Goal: Find specific page/section: Find specific page/section

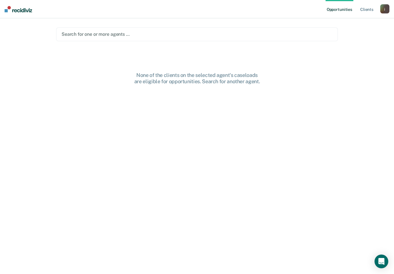
click at [139, 33] on div at bounding box center [197, 34] width 271 height 7
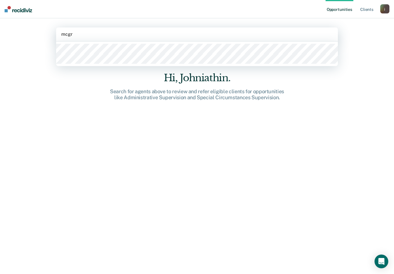
type input "mcgr"
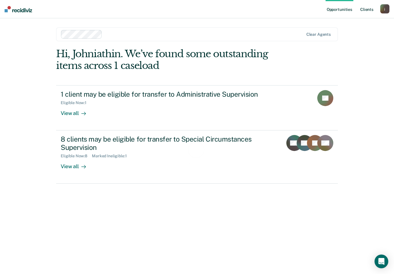
click at [368, 13] on link "Client s" at bounding box center [366, 9] width 15 height 18
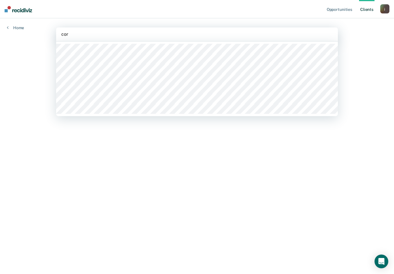
type input "cor"
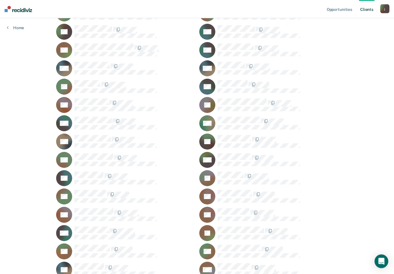
scroll to position [234, 0]
